Goal: Task Accomplishment & Management: Manage account settings

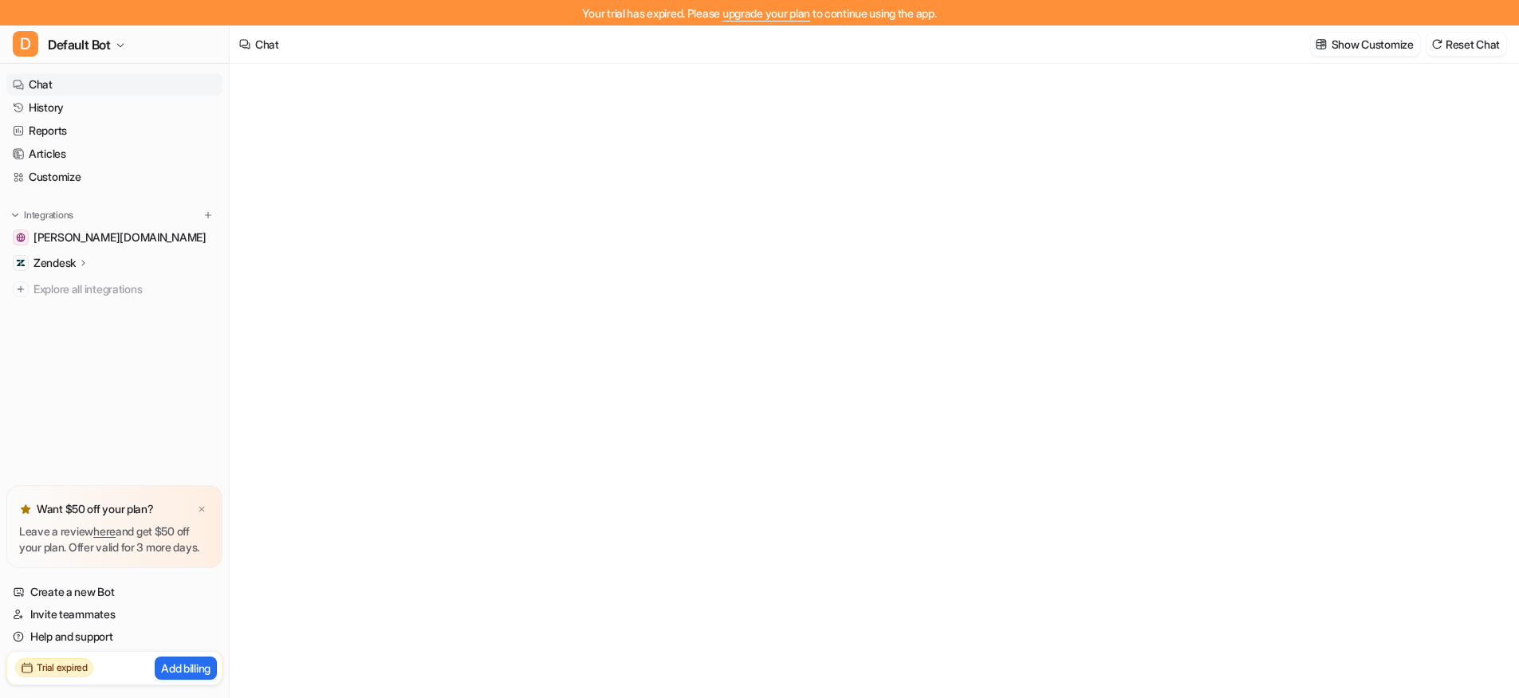
type textarea "**********"
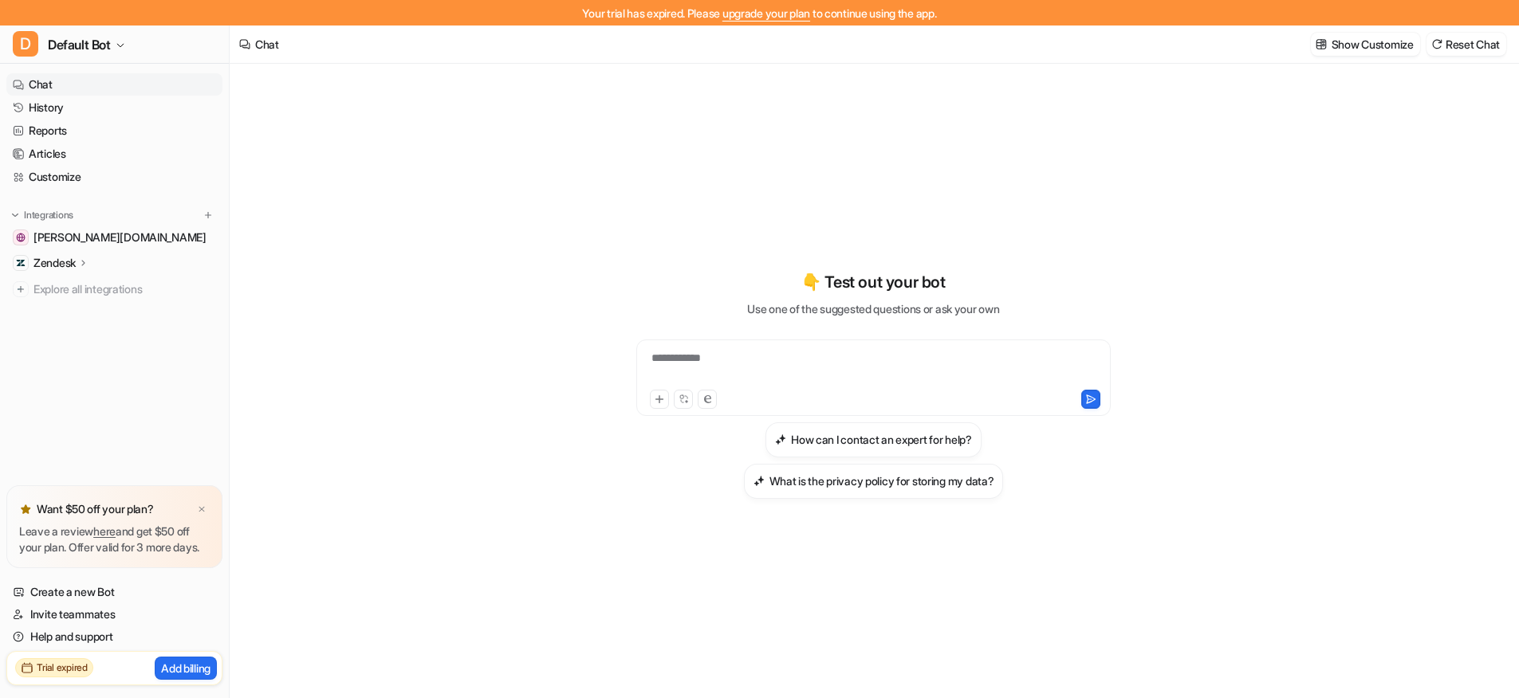
click at [62, 264] on p "Zendesk" at bounding box center [54, 263] width 42 height 16
click at [86, 236] on span "[PERSON_NAME][DOMAIN_NAME]" at bounding box center [119, 238] width 173 height 16
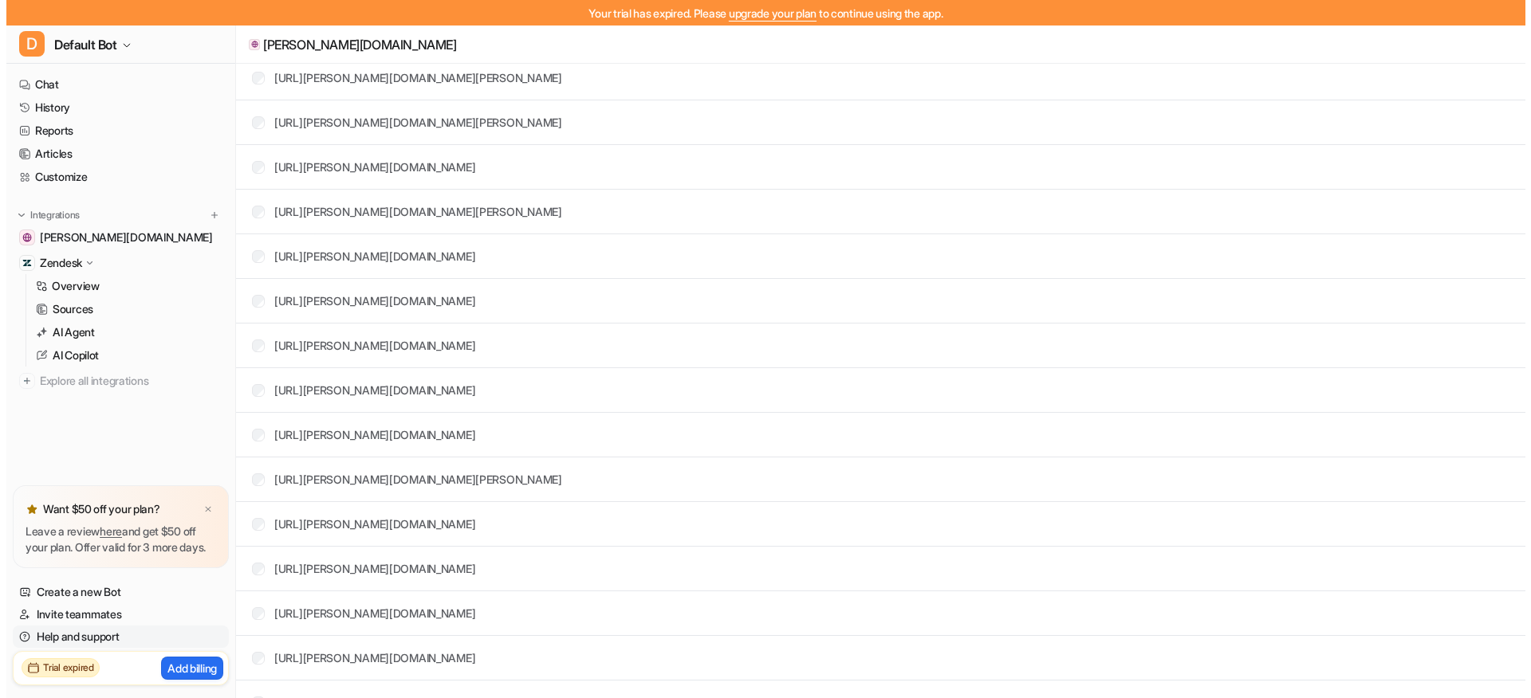
scroll to position [177, 0]
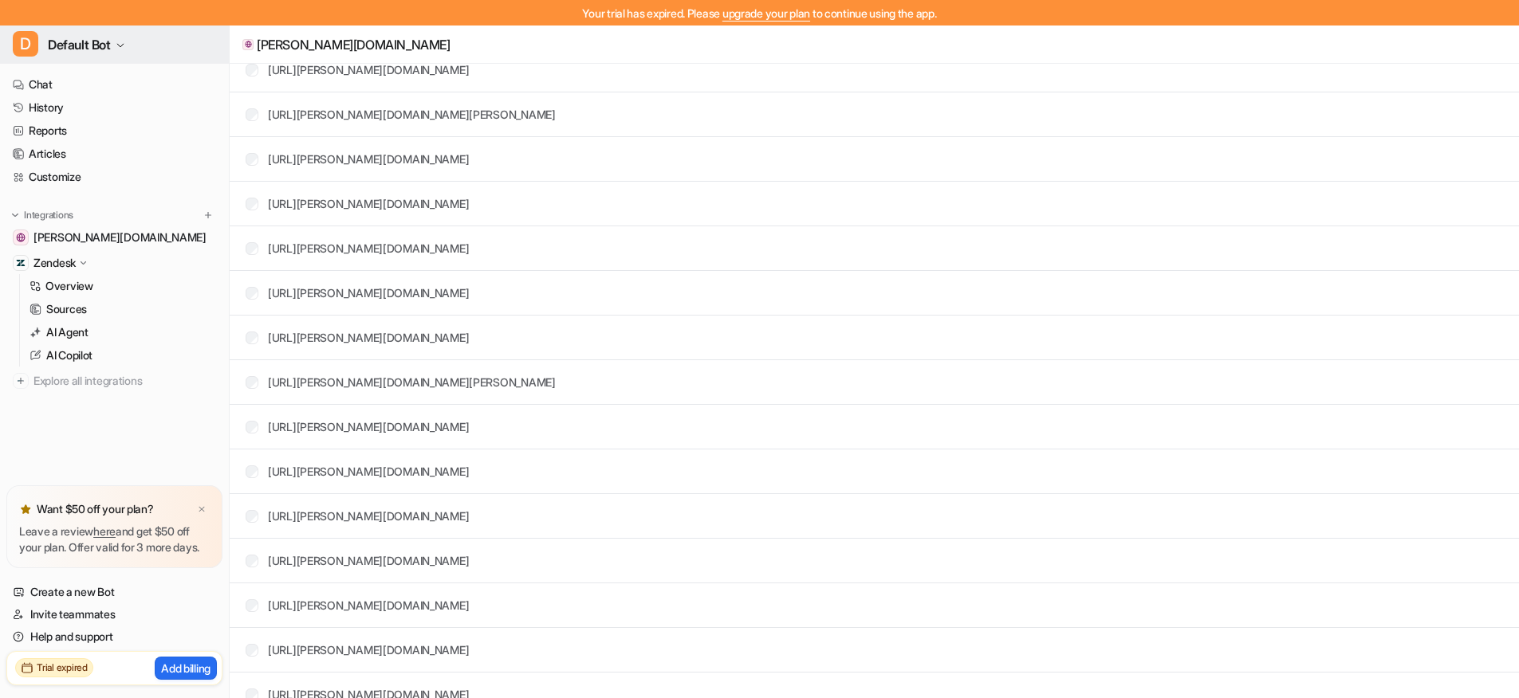
click at [85, 49] on span "Default Bot" at bounding box center [79, 44] width 63 height 22
click at [76, 143] on link "Settings" at bounding box center [128, 146] width 220 height 26
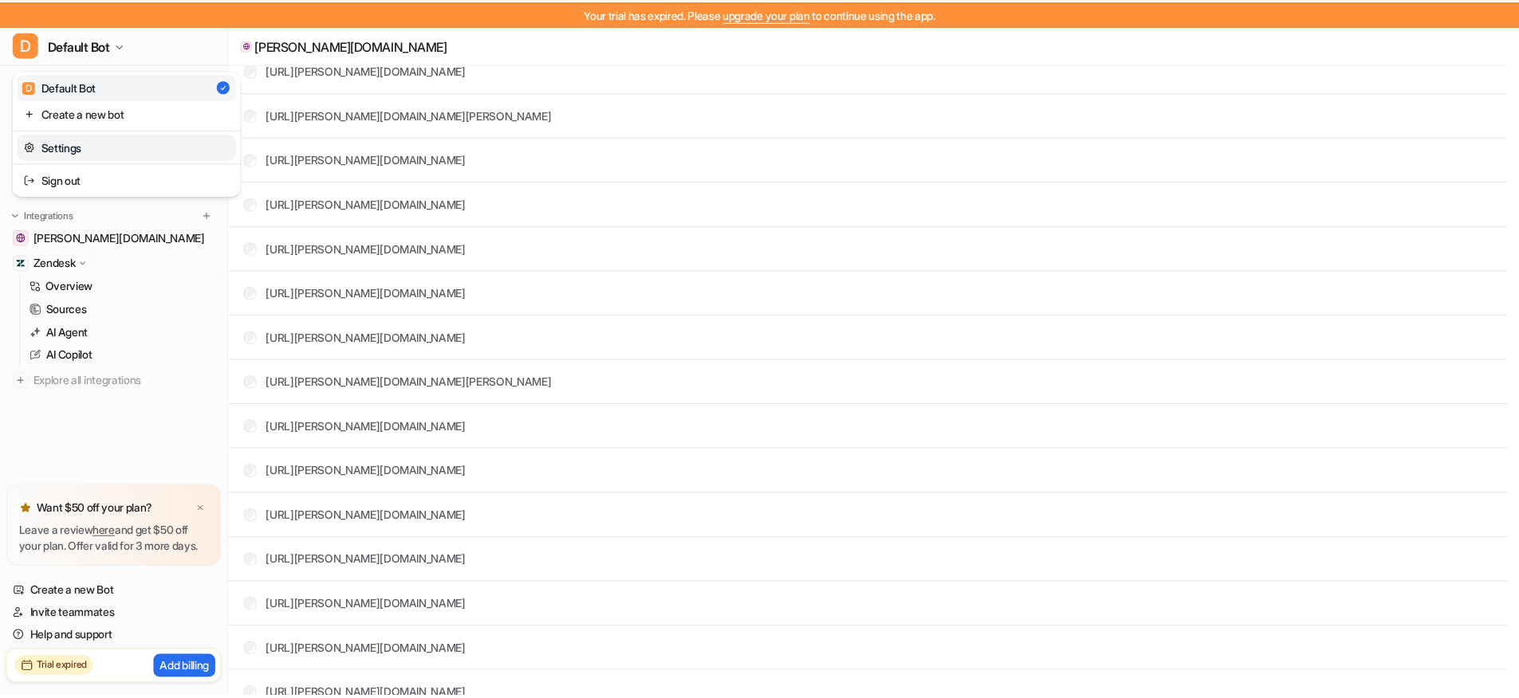
scroll to position [26, 0]
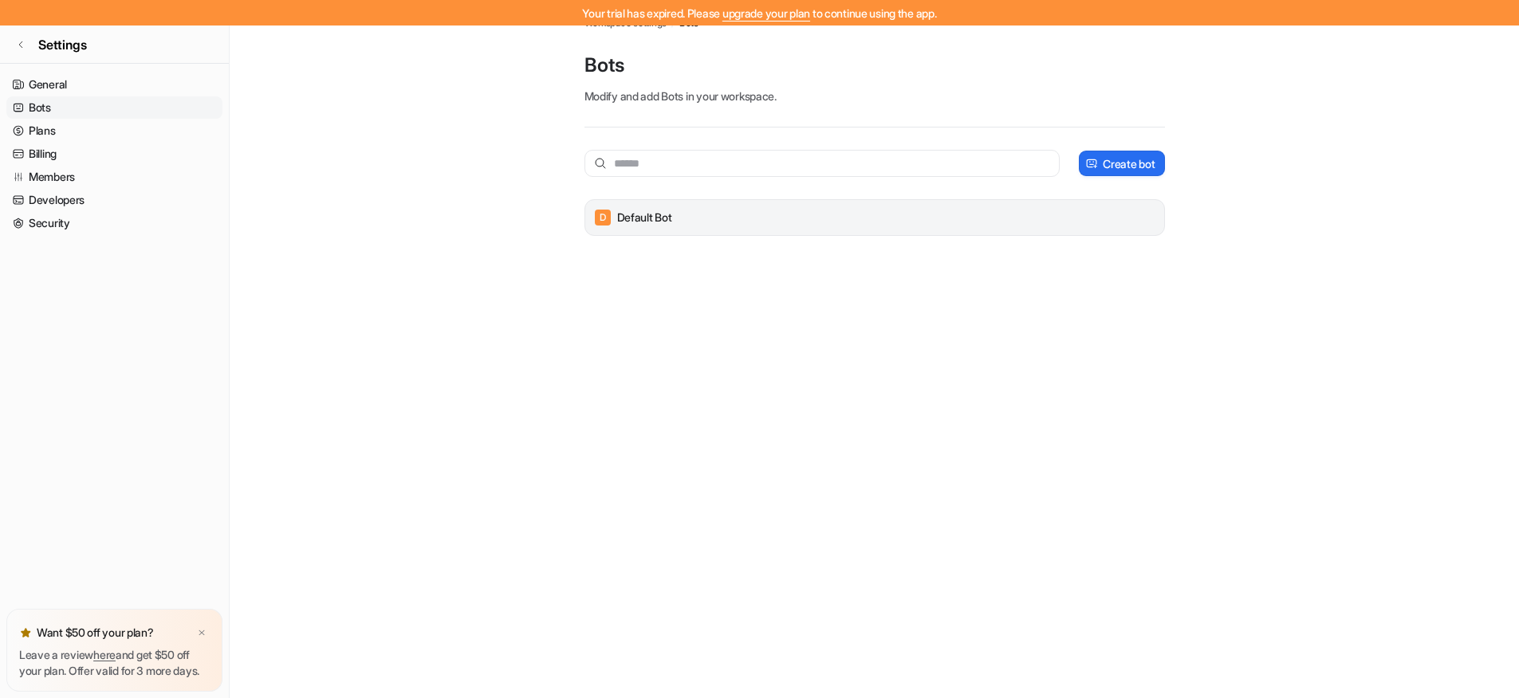
click at [894, 230] on div "D Default Bot" at bounding box center [874, 217] width 580 height 37
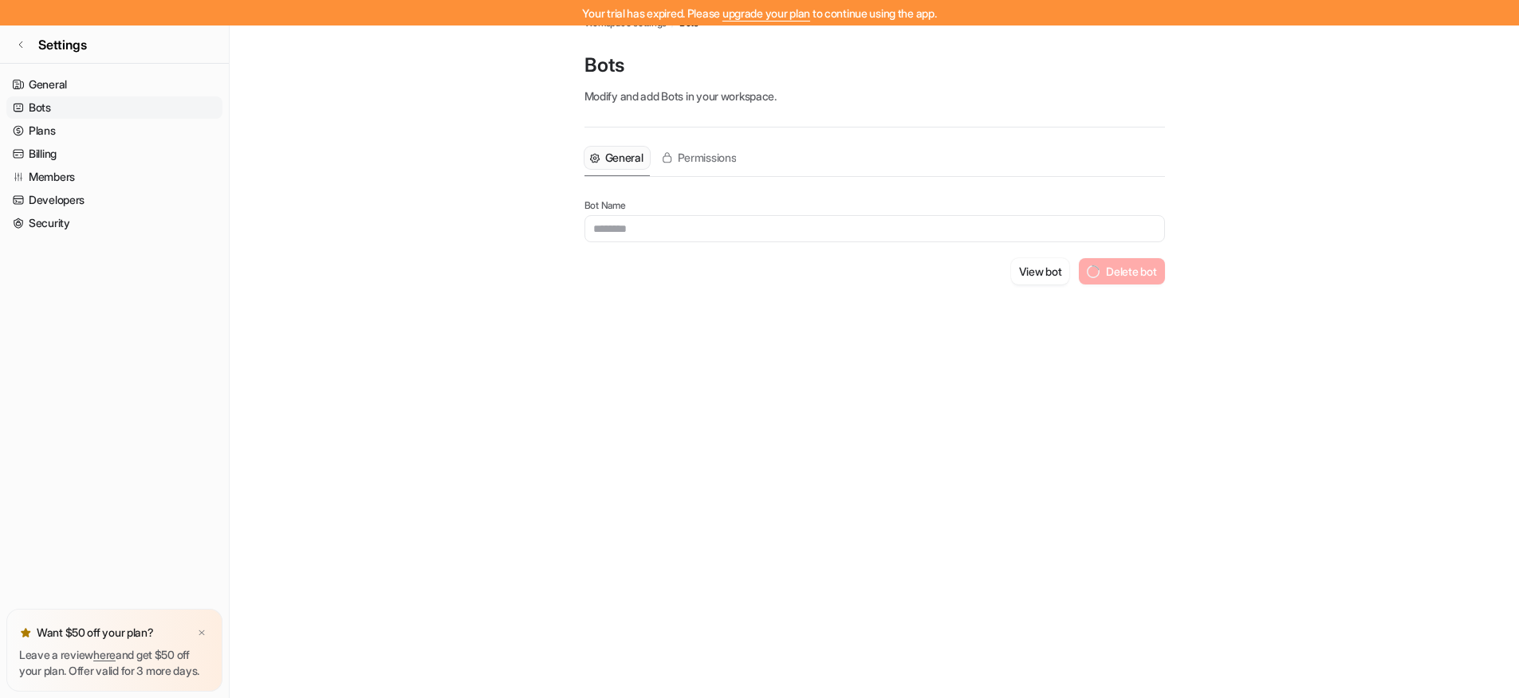
type input "**********"
click at [1122, 276] on button "Delete bot" at bounding box center [1131, 271] width 66 height 26
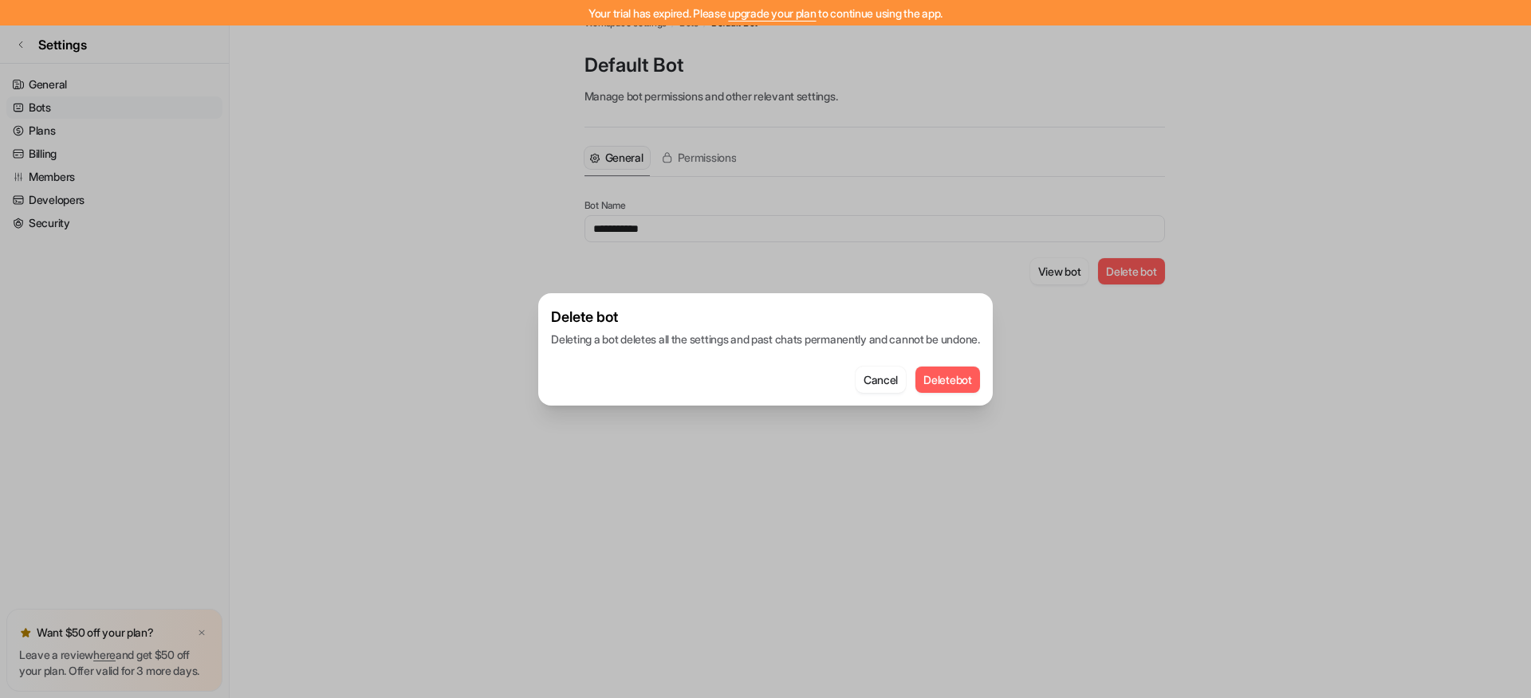
click at [958, 380] on button "Delete bot" at bounding box center [947, 380] width 65 height 26
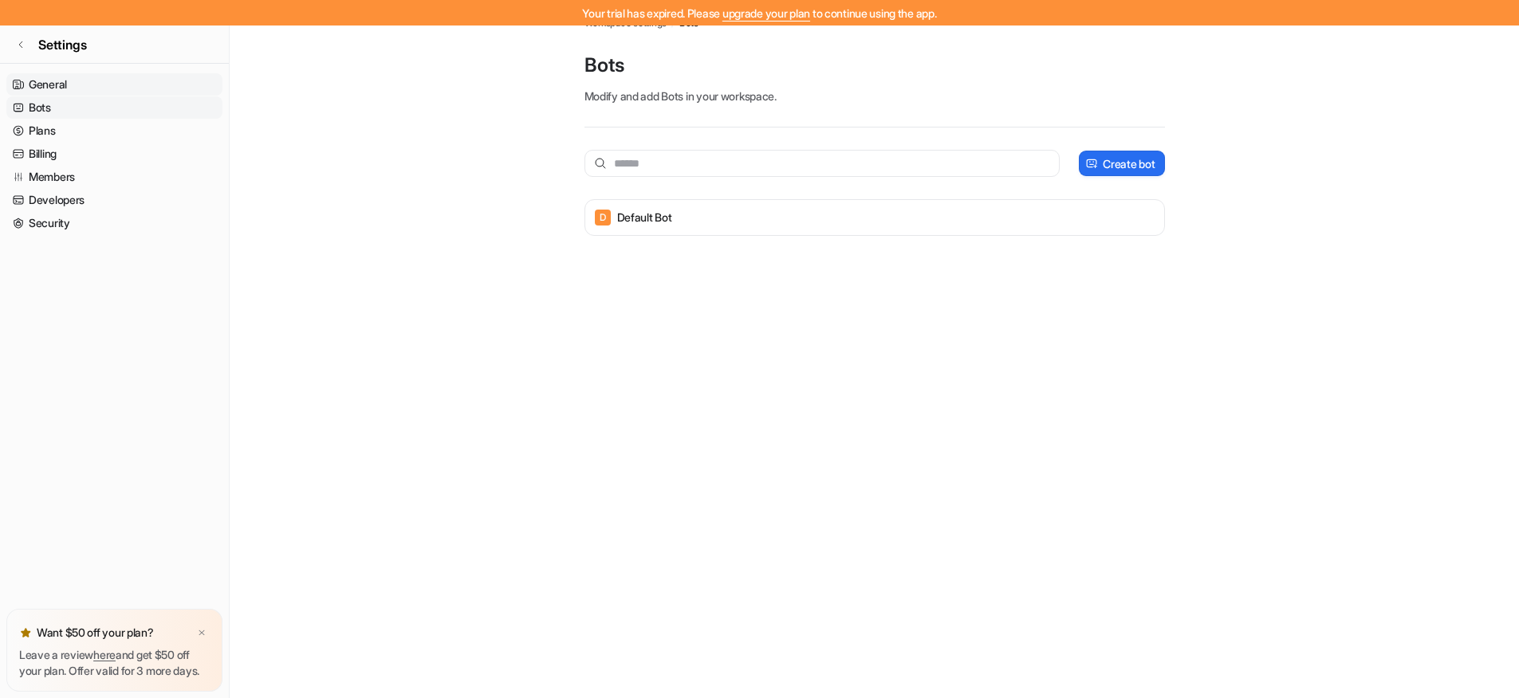
click at [64, 85] on link "General" at bounding box center [114, 84] width 216 height 22
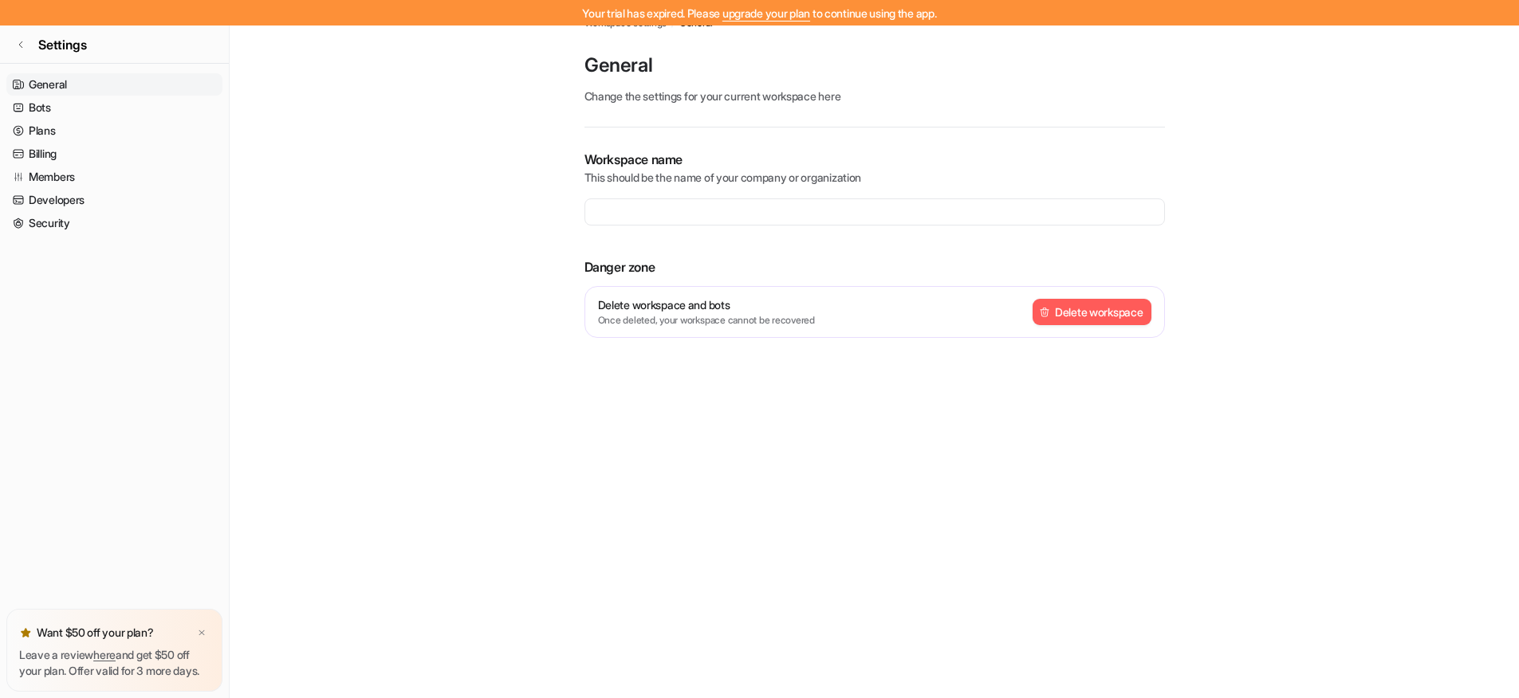
type input "**********"
click at [61, 103] on link "Bots" at bounding box center [114, 107] width 216 height 22
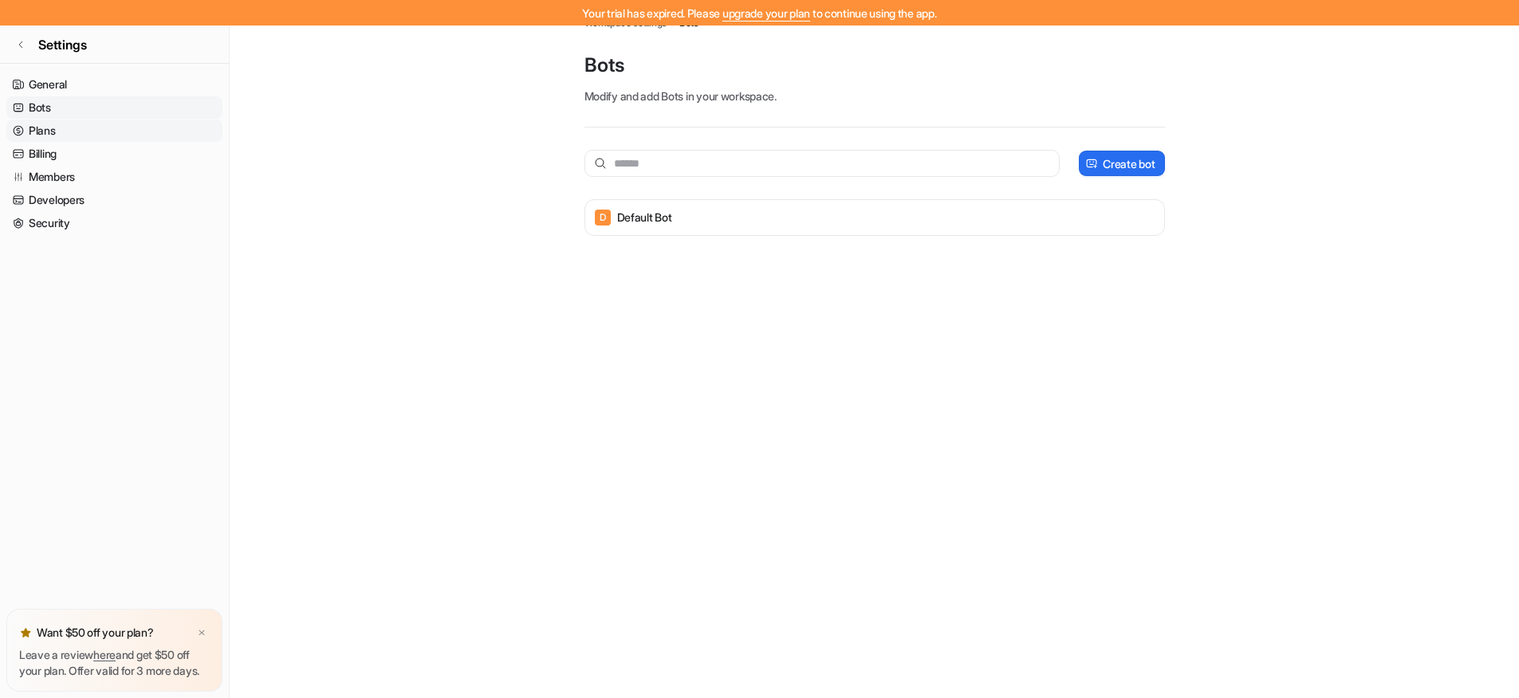
click at [59, 128] on link "Plans" at bounding box center [114, 131] width 216 height 22
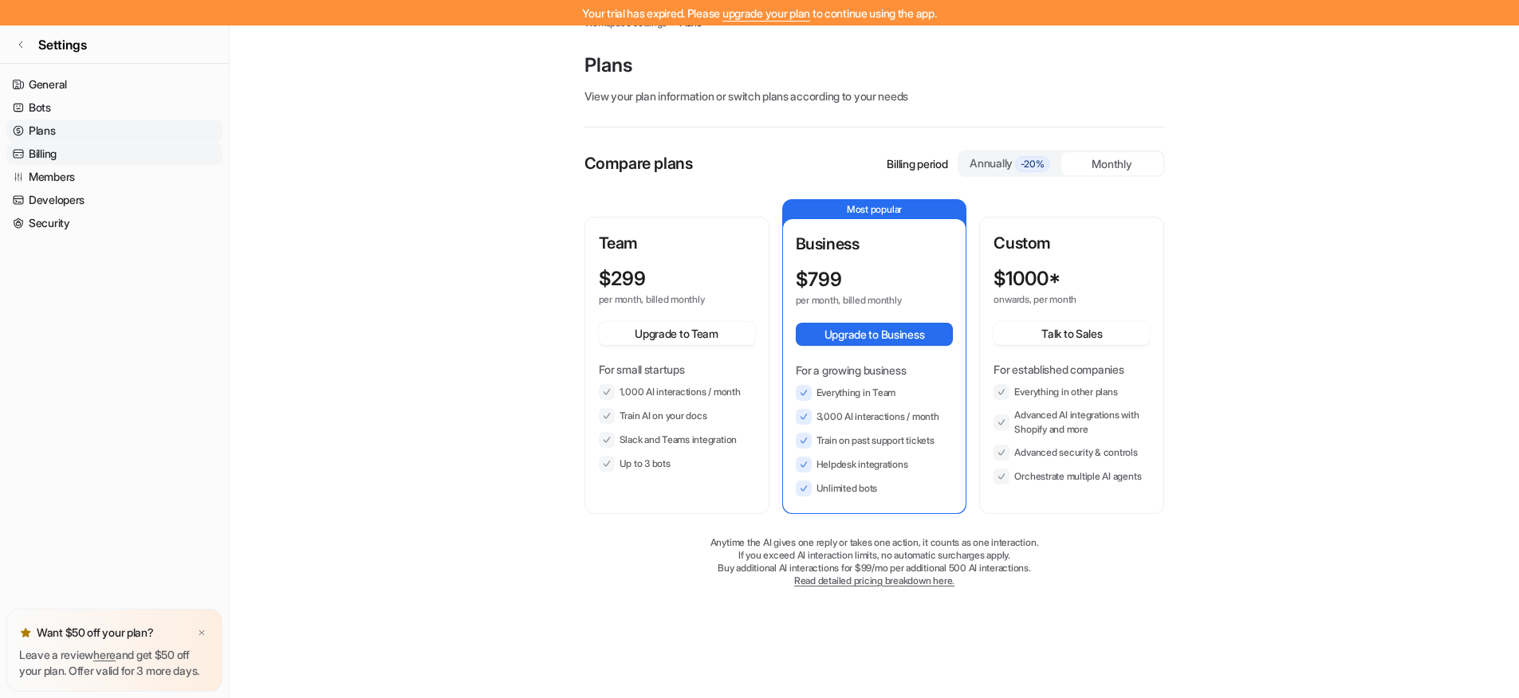
click at [57, 144] on link "Billing" at bounding box center [114, 154] width 216 height 22
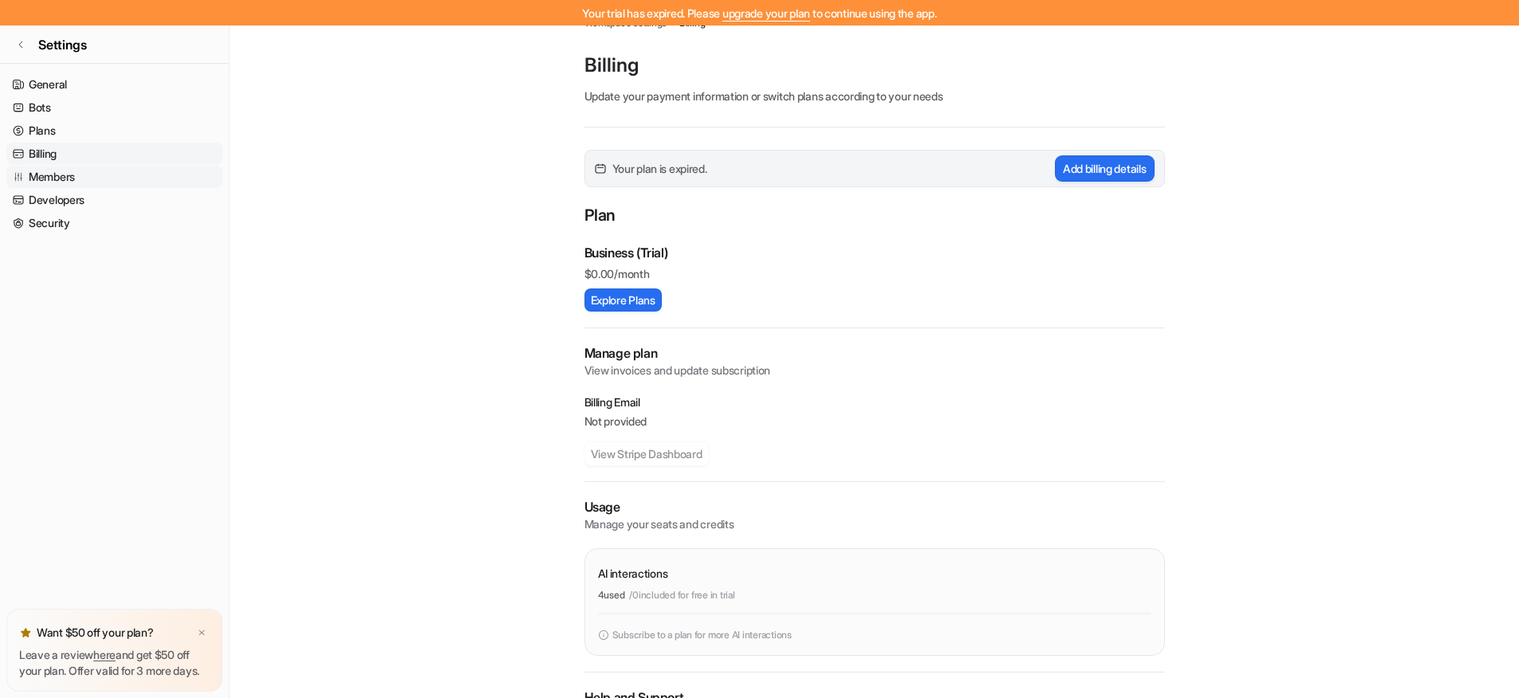
click at [62, 171] on link "Members" at bounding box center [114, 177] width 216 height 22
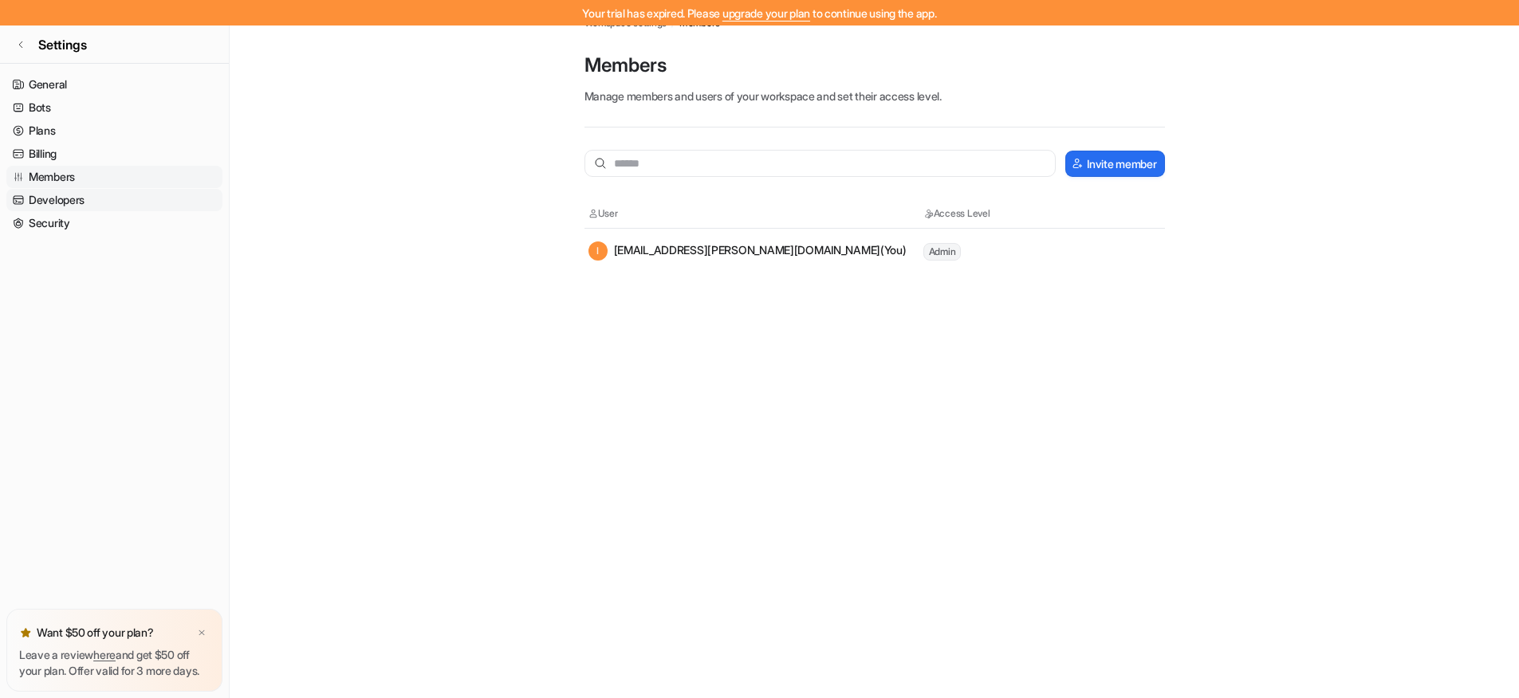
click at [53, 202] on link "Developers" at bounding box center [114, 200] width 216 height 22
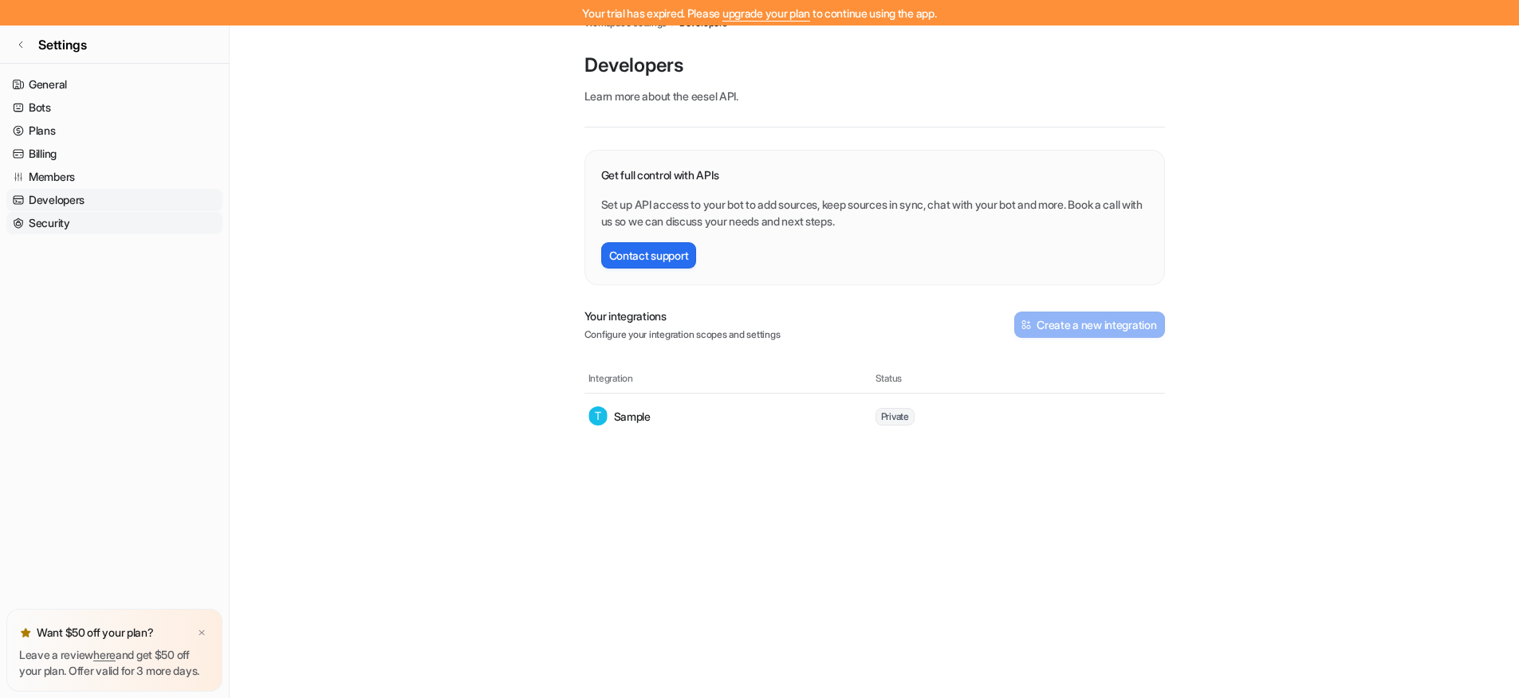
click at [68, 223] on link "Security" at bounding box center [114, 223] width 216 height 22
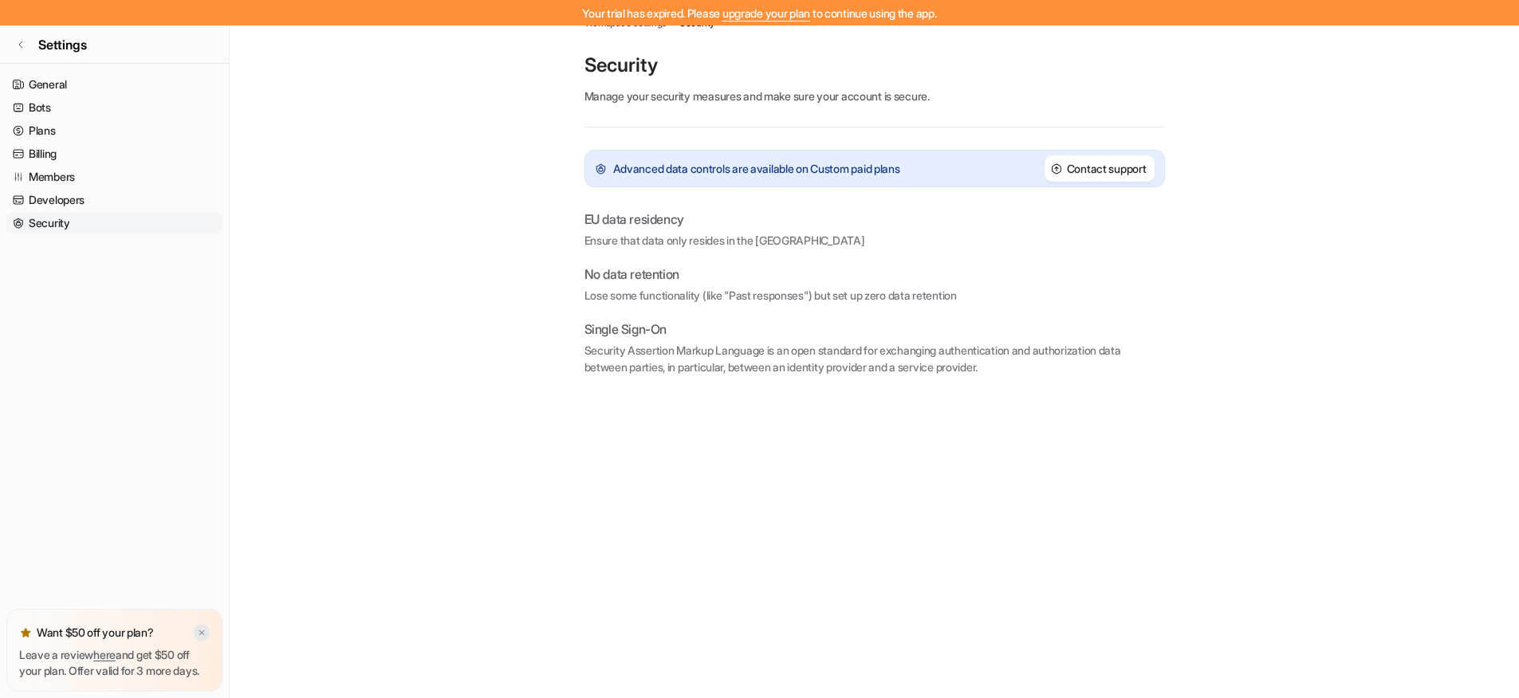
click at [202, 628] on img at bounding box center [202, 633] width 10 height 10
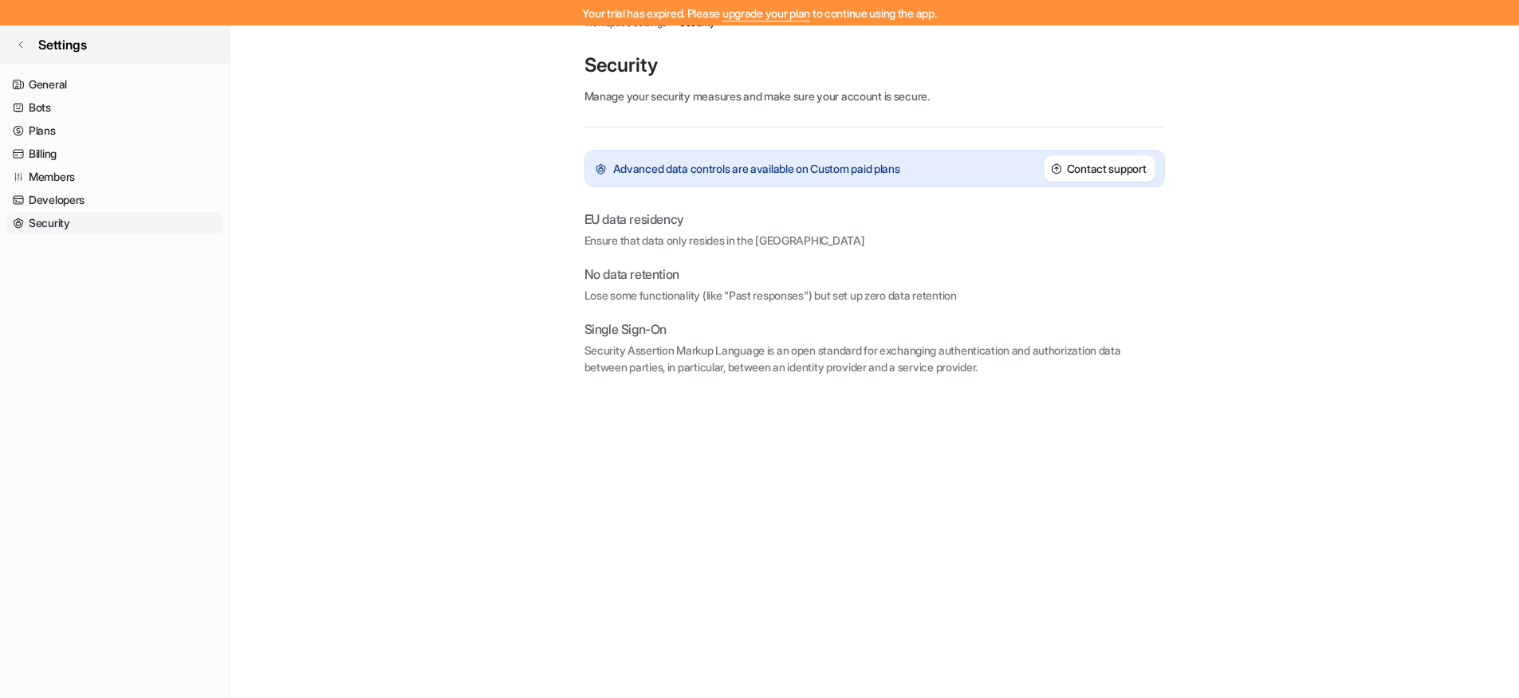
click at [59, 42] on span "Settings" at bounding box center [62, 44] width 49 height 19
